Goal: Information Seeking & Learning: Learn about a topic

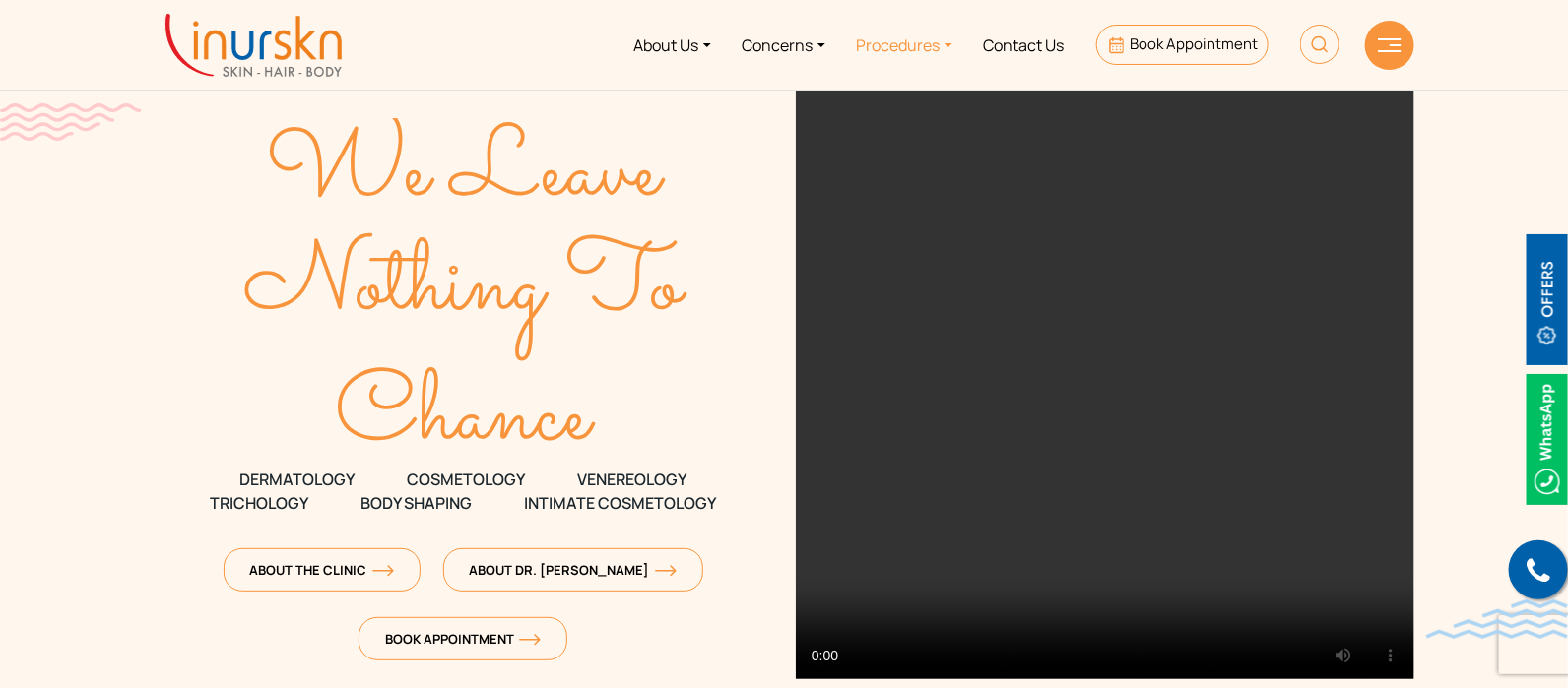
click at [896, 48] on link "Procedures" at bounding box center [904, 44] width 127 height 74
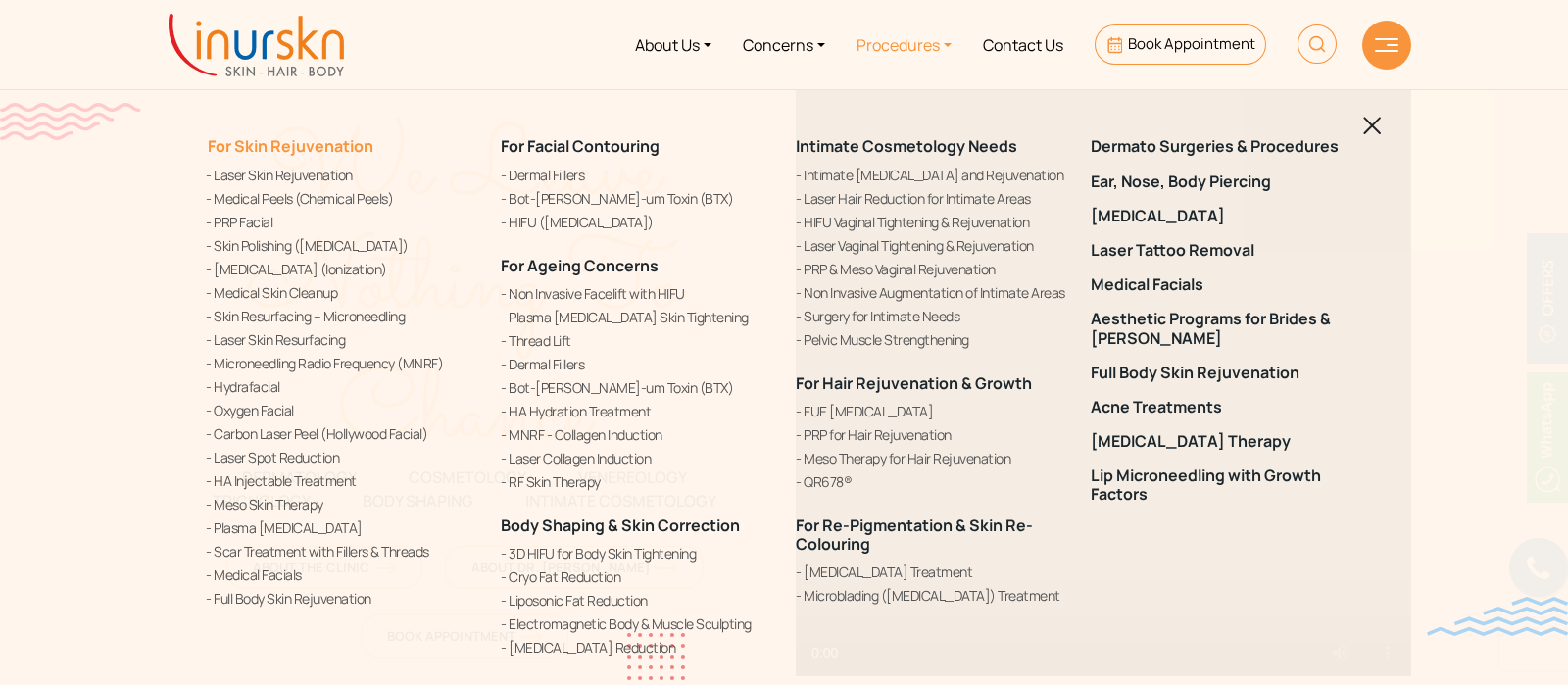
click at [271, 153] on link "For Skin Rejuvenation" at bounding box center [289, 146] width 168 height 22
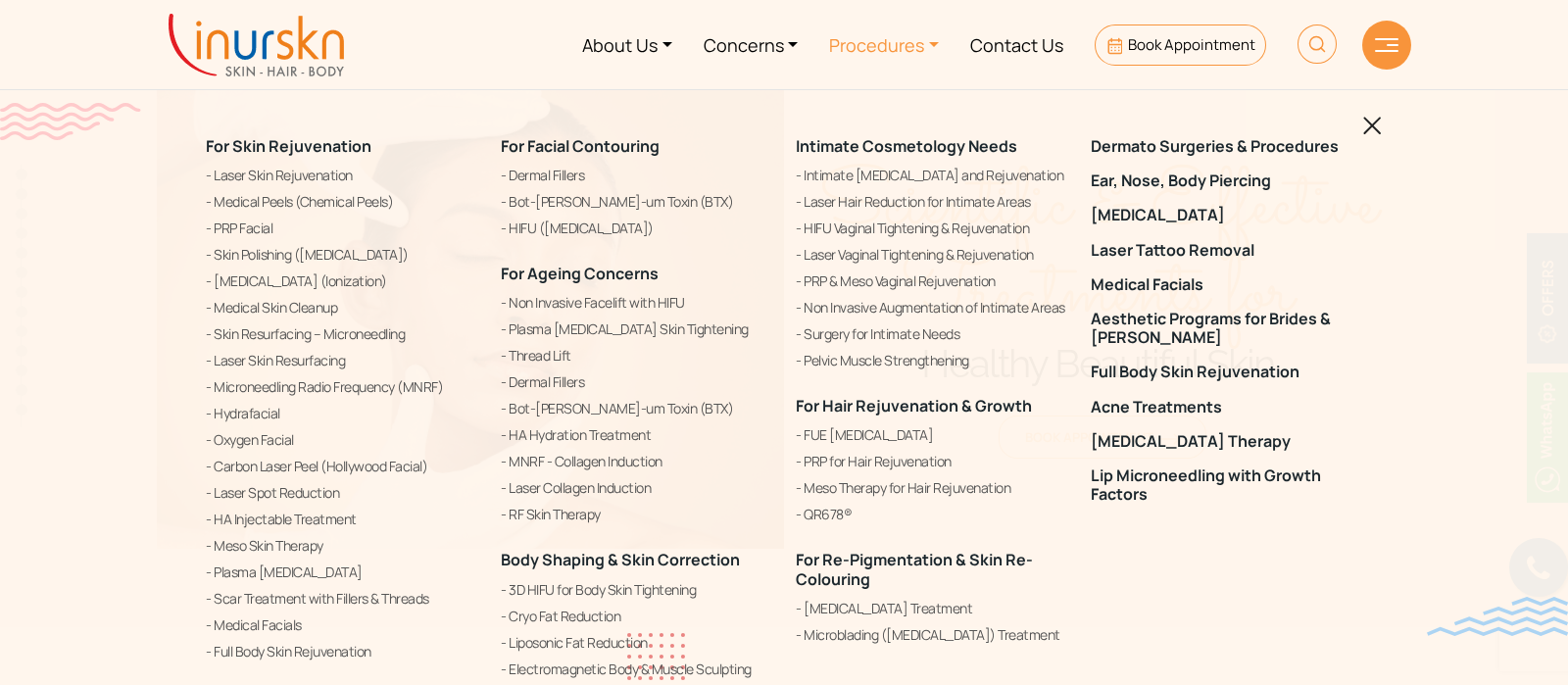
click at [1382, 117] on div "For Skin Rejuvenation Laser Skin Rejuvenation Medical Peels (Chemical Peels) PR…" at bounding box center [784, 342] width 1568 height 685
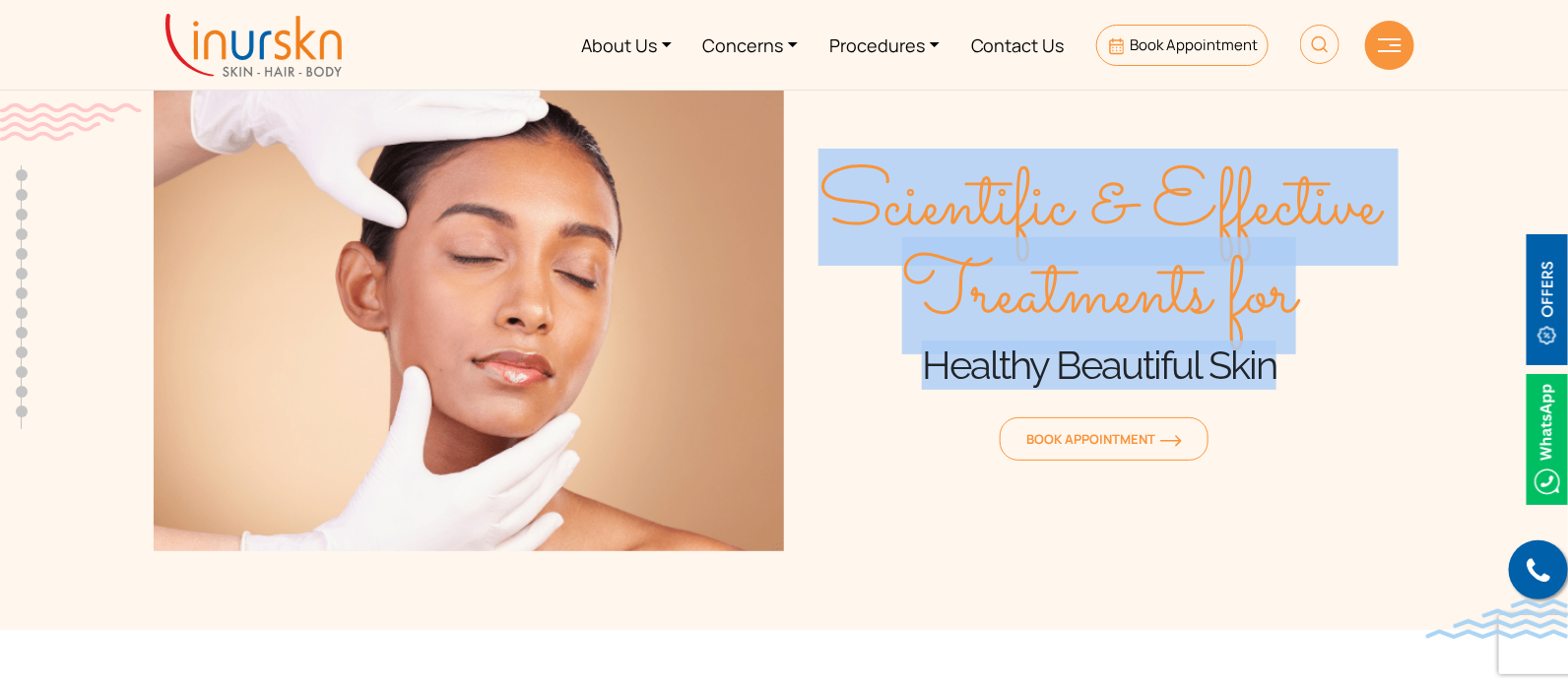
drag, startPoint x: 827, startPoint y: 205, endPoint x: 1339, endPoint y: 348, distance: 531.6
click at [1339, 348] on div "Scientific & Effective Treatments for Healthy Beautiful Skin Book Appointment" at bounding box center [1099, 314] width 630 height 472
copy div "Scientific & Effective Treatments for Healthy Beautiful Skin"
click at [894, 39] on link "Procedures" at bounding box center [885, 44] width 142 height 74
